Goal: Task Accomplishment & Management: Manage account settings

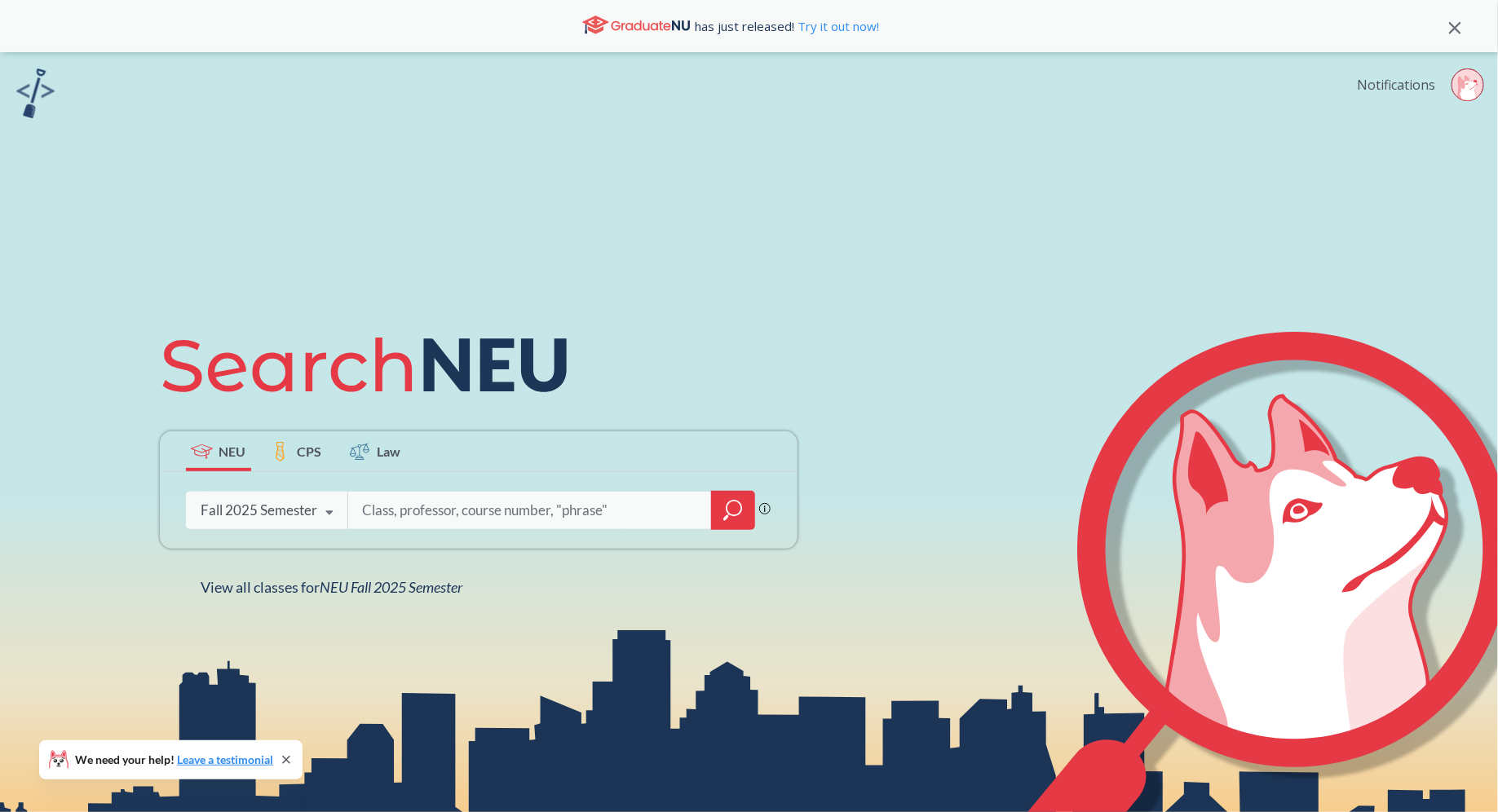
click at [1405, 83] on link "Notifications" at bounding box center [1396, 85] width 78 height 18
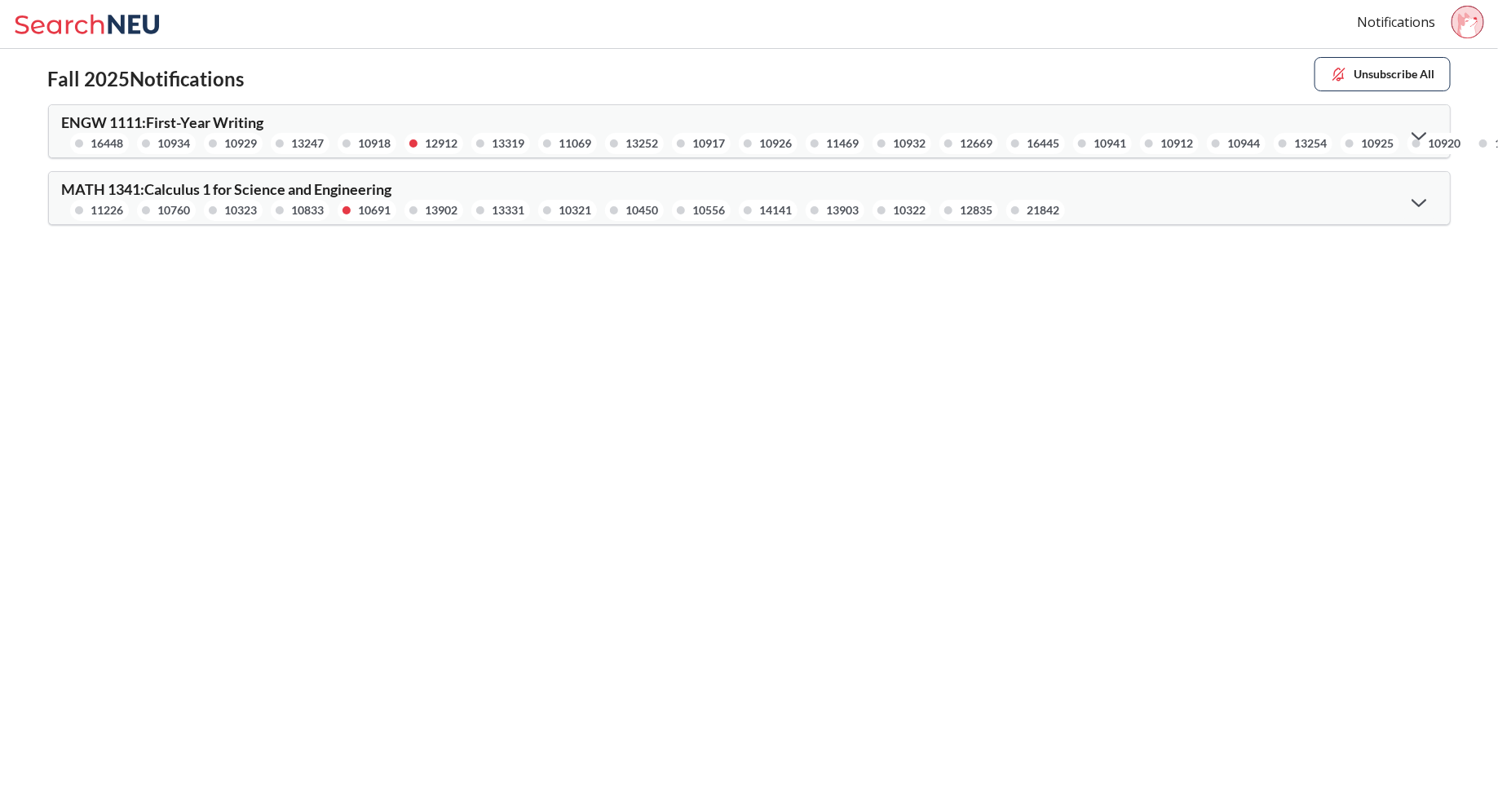
click at [1412, 203] on icon at bounding box center [1419, 202] width 14 height 9
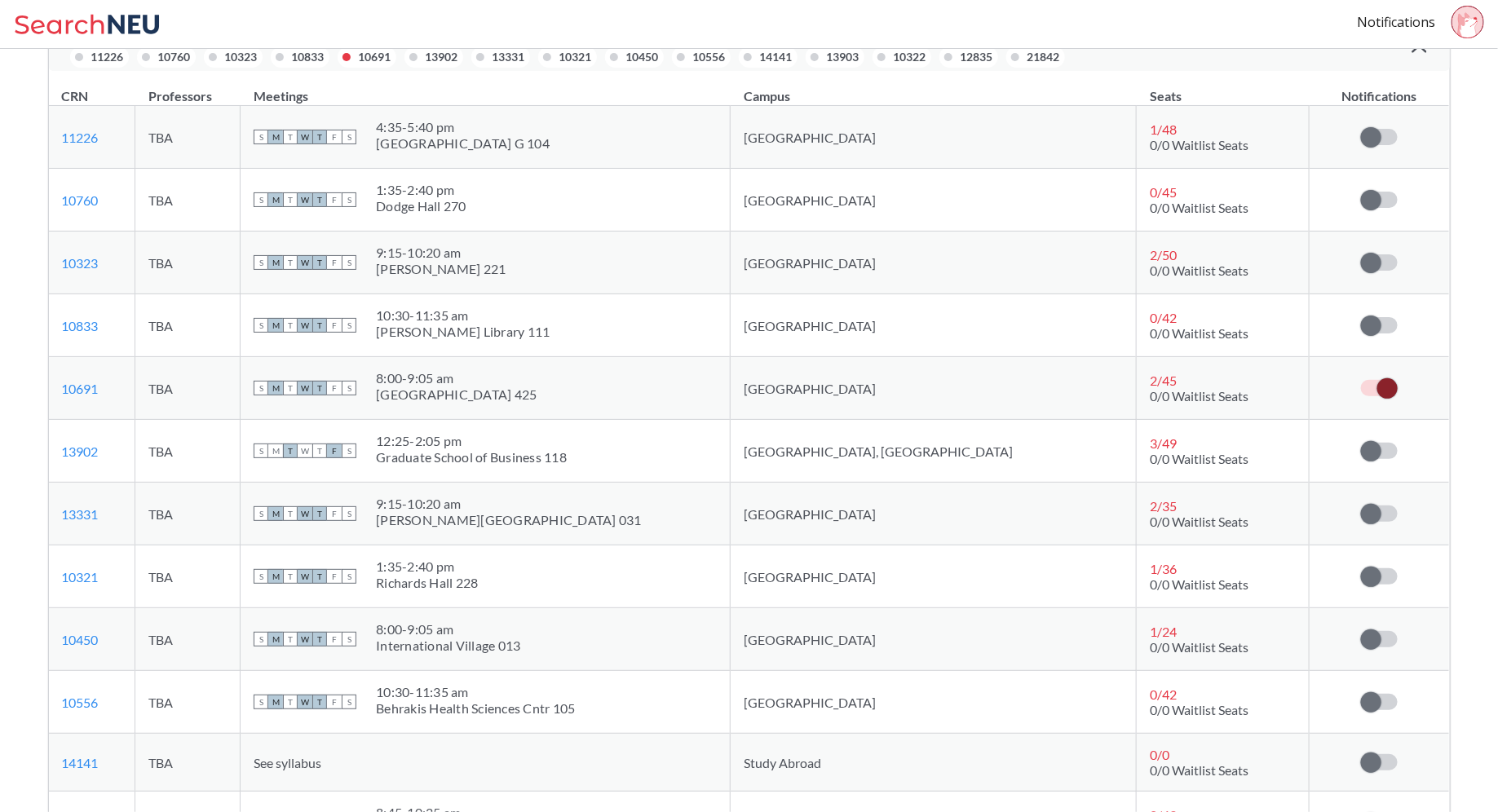
scroll to position [152, 0]
click at [1368, 140] on span at bounding box center [1371, 137] width 20 height 20
click at [1362, 129] on input "checkbox" at bounding box center [1362, 129] width 0 height 0
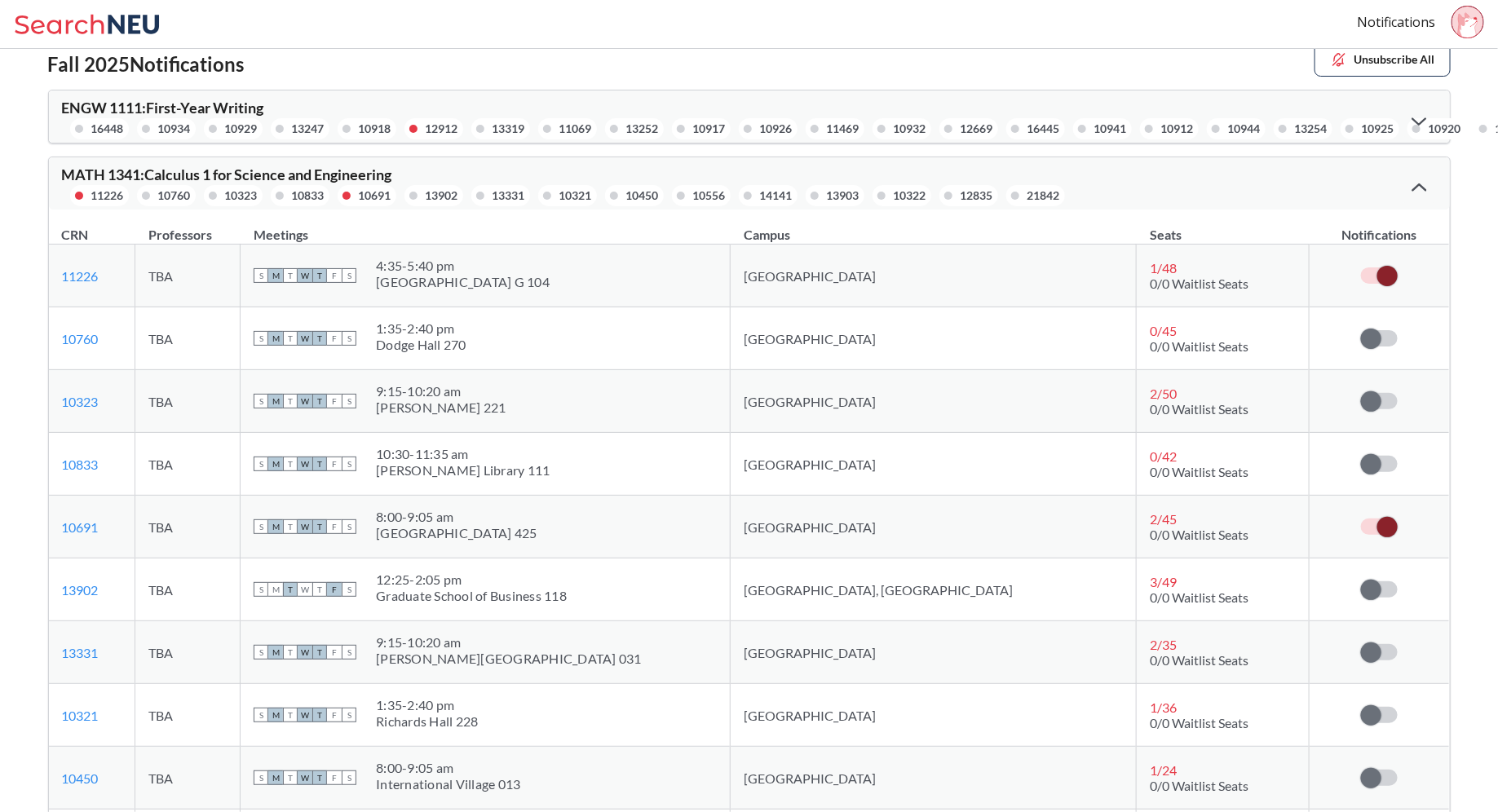
scroll to position [0, 0]
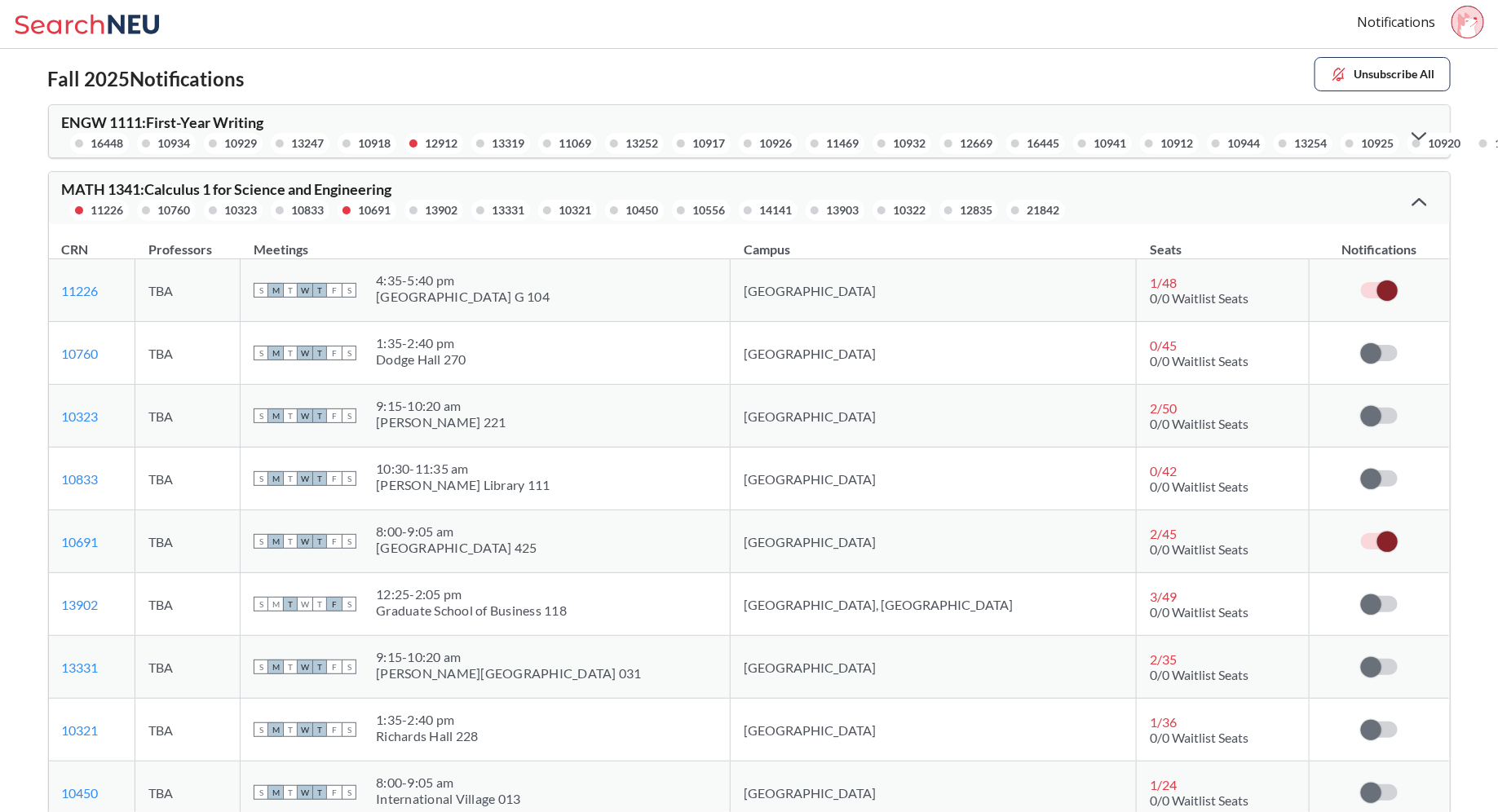
click at [1418, 200] on icon at bounding box center [1419, 202] width 14 height 9
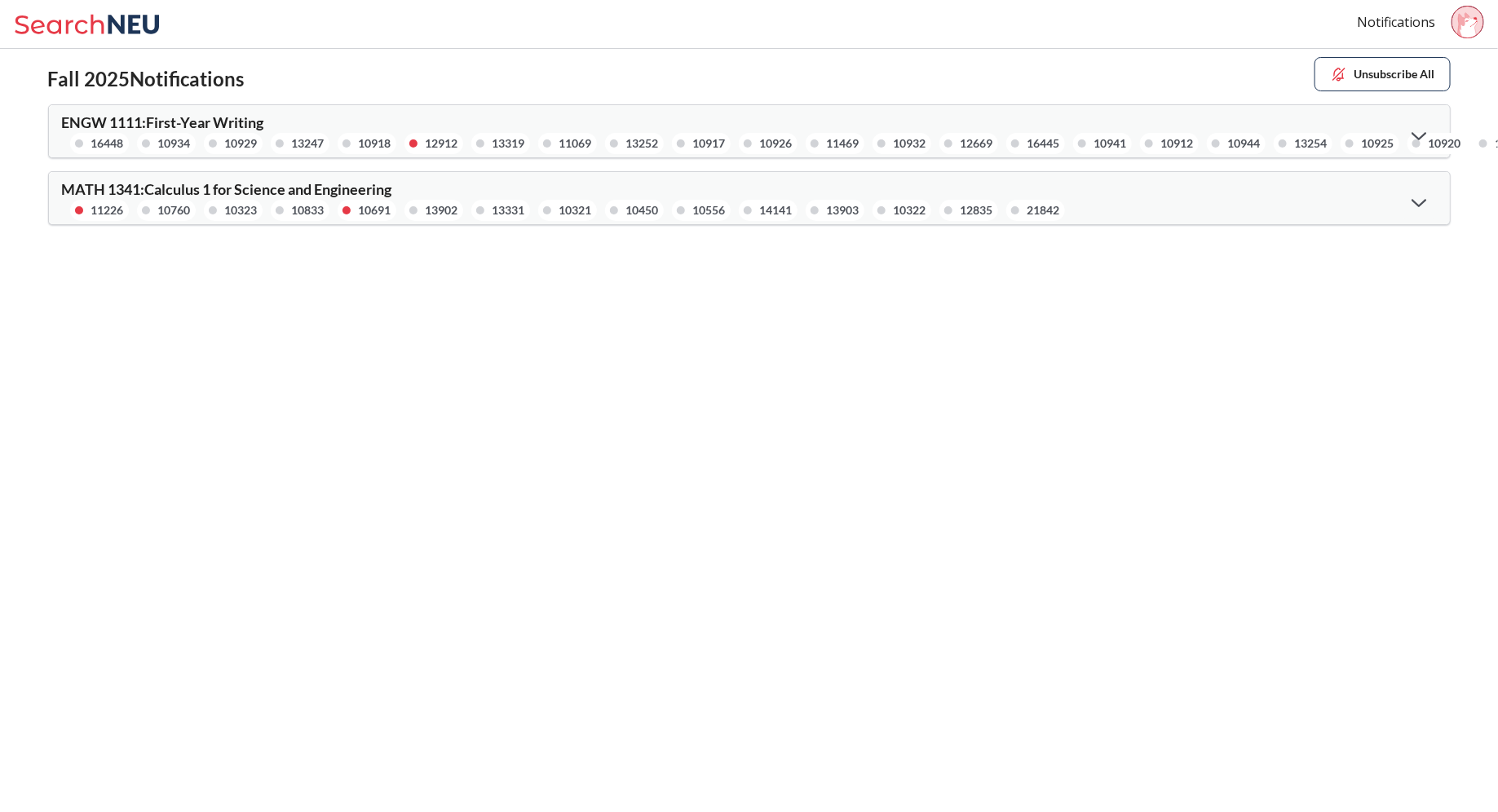
click at [1420, 134] on icon at bounding box center [1419, 135] width 14 height 9
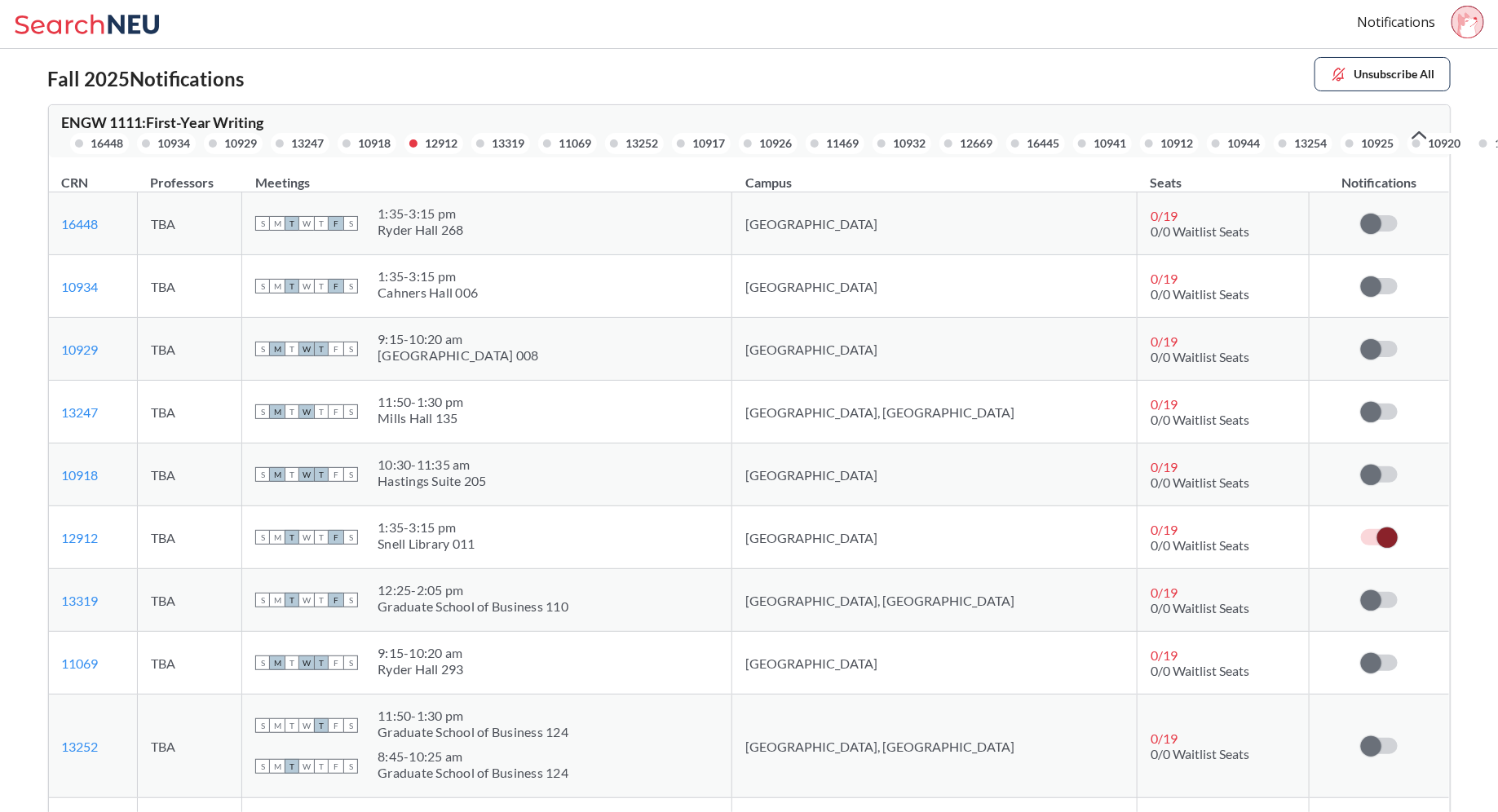
click at [1432, 135] on div "10920" at bounding box center [1437, 144] width 59 height 21
click at [1400, 134] on div "10925" at bounding box center [1370, 144] width 59 height 21
click at [1419, 134] on icon at bounding box center [1419, 135] width 14 height 9
